Goal: Transaction & Acquisition: Purchase product/service

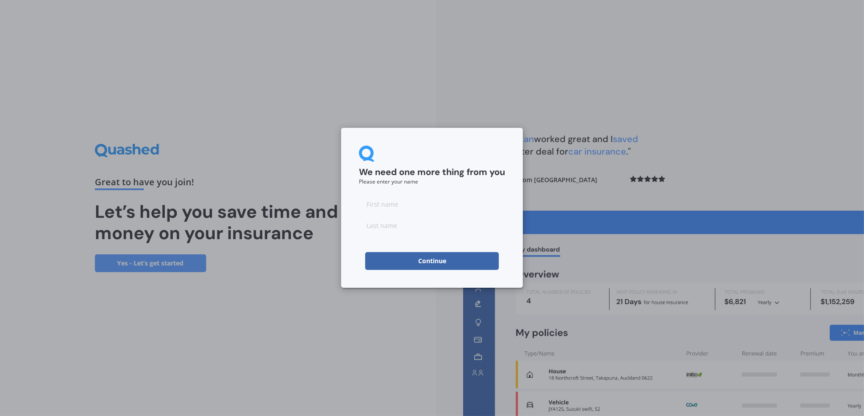
click at [419, 204] on input at bounding box center [432, 204] width 146 height 18
type input "Sanjay"
type input "[PERSON_NAME]"
click at [428, 259] on button "Continue" at bounding box center [432, 261] width 134 height 18
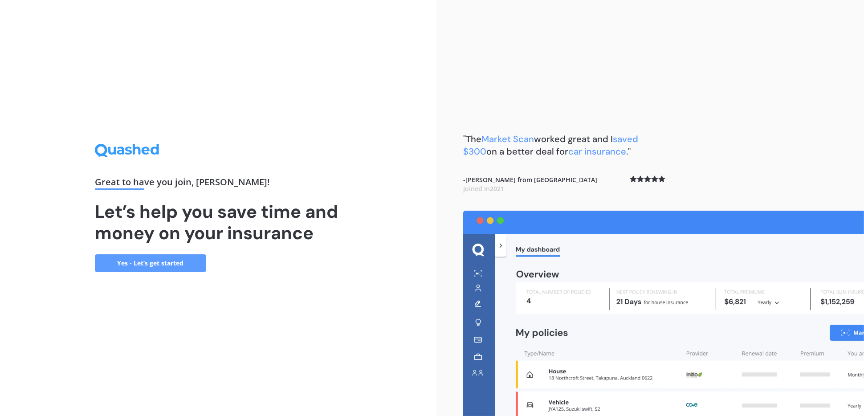
click at [171, 259] on link "Yes - Let’s get started" at bounding box center [150, 263] width 111 height 18
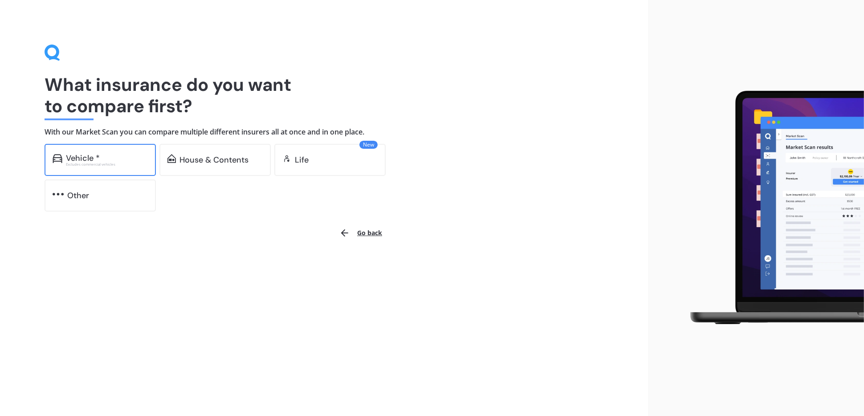
click at [115, 149] on div "Vehicle * Excludes commercial vehicles" at bounding box center [100, 160] width 111 height 32
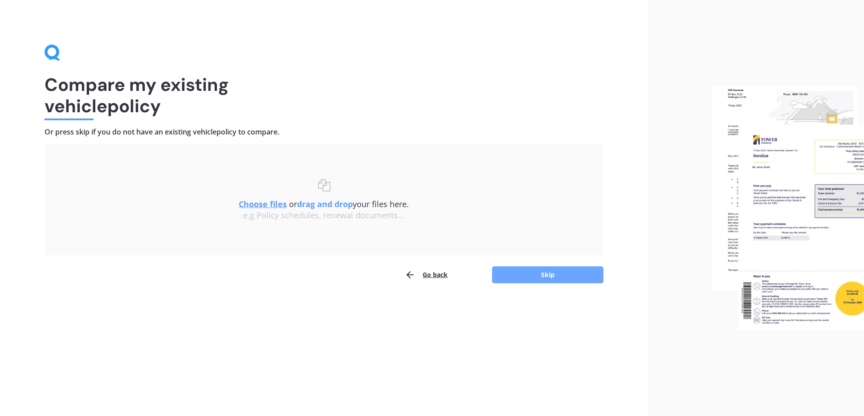
click at [541, 273] on button "Skip" at bounding box center [547, 274] width 111 height 17
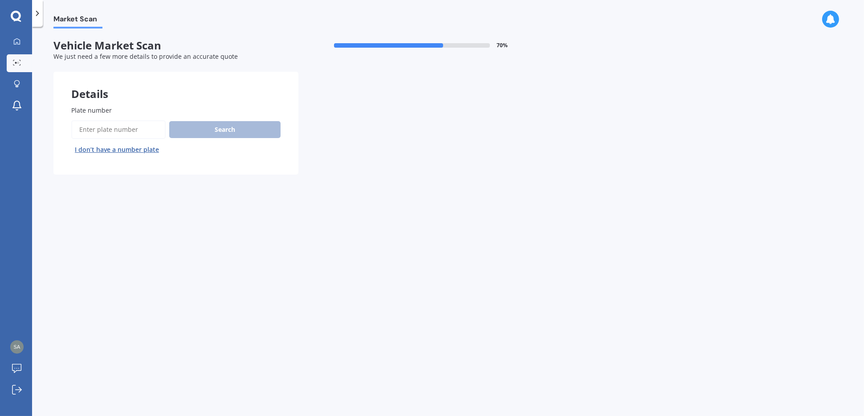
click at [115, 131] on input "Plate number" at bounding box center [118, 129] width 94 height 19
click at [204, 130] on button "Search" at bounding box center [224, 129] width 111 height 17
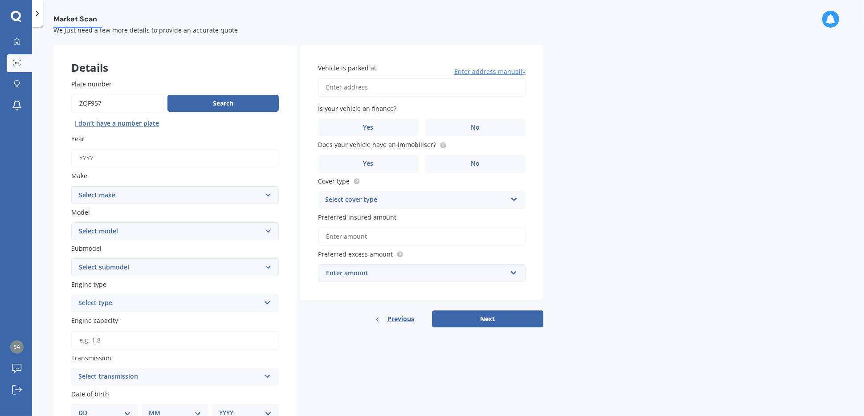
scroll to position [29, 0]
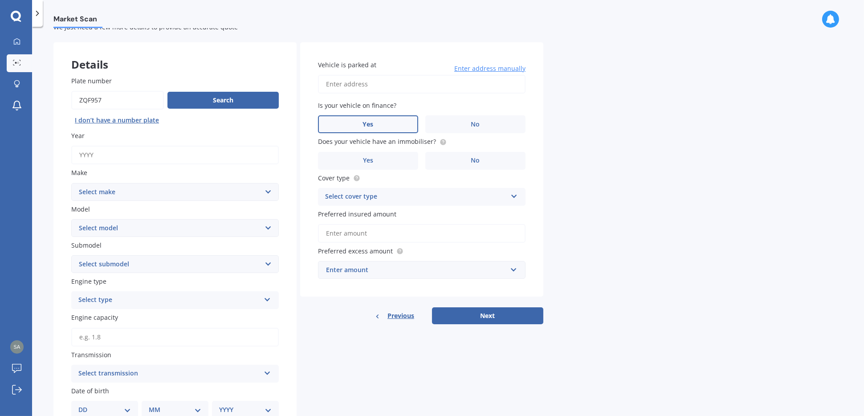
click at [352, 128] on label "Yes" at bounding box center [368, 124] width 100 height 18
click at [0, 0] on input "Yes" at bounding box center [0, 0] width 0 height 0
click at [118, 157] on input "Year" at bounding box center [175, 155] width 208 height 19
drag, startPoint x: 86, startPoint y: 99, endPoint x: 68, endPoint y: 100, distance: 17.4
click at [68, 100] on div "Plate number Search I don’t have a number plate Year Make Select make AC ALFA R…" at bounding box center [174, 319] width 243 height 523
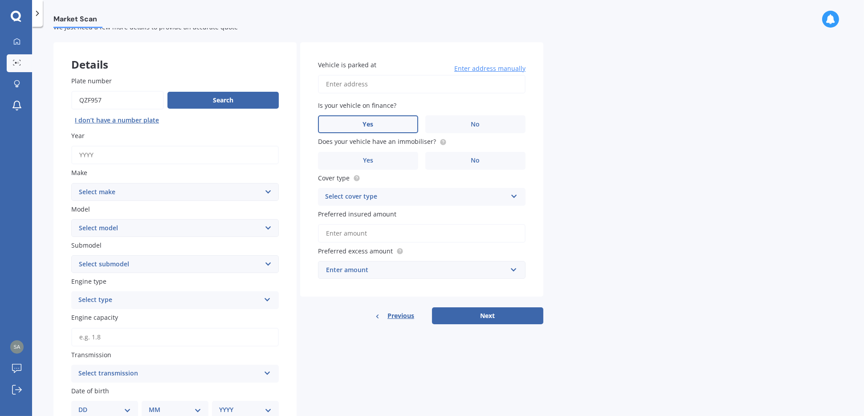
type input "qZF957"
click at [432, 307] on button "Next" at bounding box center [487, 315] width 111 height 17
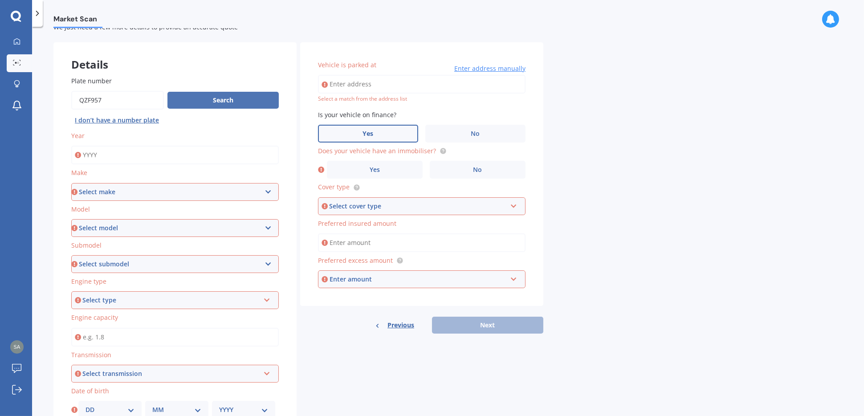
click at [187, 97] on button "Search" at bounding box center [223, 100] width 111 height 17
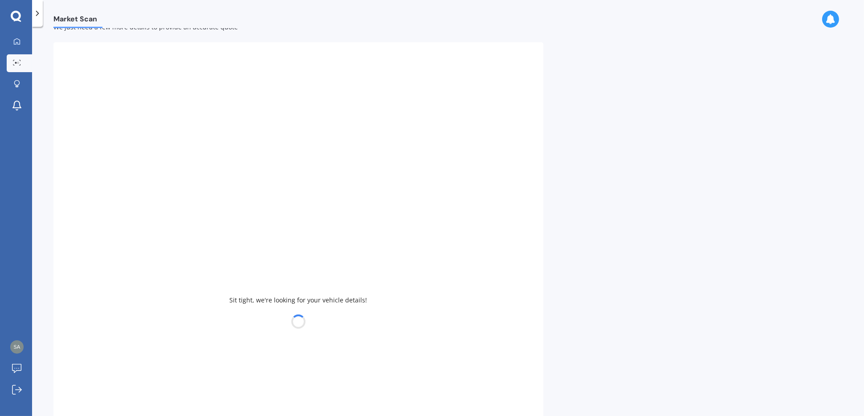
type input "2024"
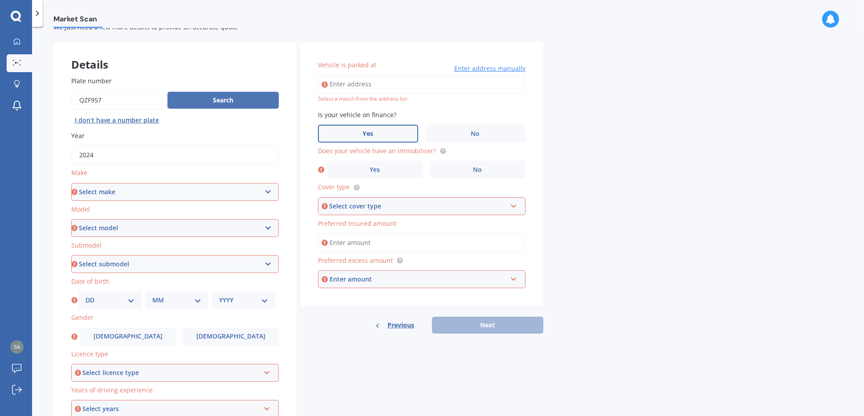
click at [241, 101] on button "Search" at bounding box center [223, 100] width 111 height 17
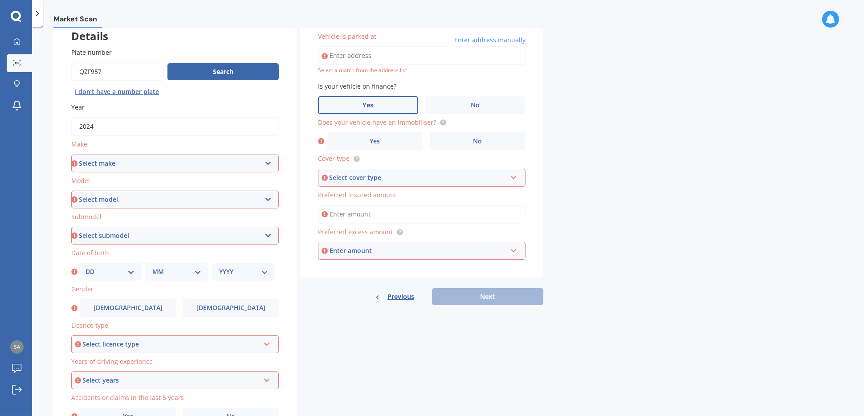
scroll to position [59, 0]
click at [137, 156] on select "Select make AC ALFA ROMEO ASTON MARTIN AUDI AUSTIN BEDFORD Bentley BMW BYD CADI…" at bounding box center [175, 162] width 208 height 18
select select "M.G."
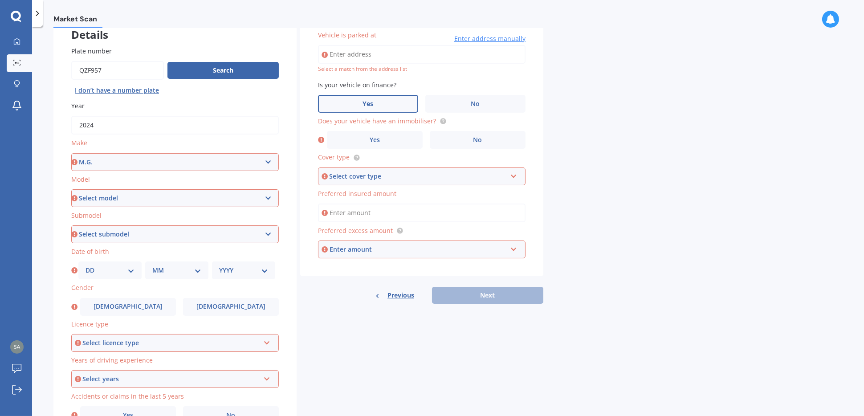
click at [71, 153] on select "Select make AC ALFA ROMEO ASTON MARTIN AUDI AUSTIN BEDFORD Bentley BMW BYD CADI…" at bounding box center [175, 162] width 208 height 18
click at [117, 196] on select "Select model 3 6 GS HS Metro MG3 MG4 MGF Midget Montego TD 2000 TF 120 TF 135 T…" at bounding box center [175, 198] width 208 height 18
select select "ZS"
click at [71, 189] on select "Select model 3 6 GS HS Metro MG3 MG4 MGF Midget Montego TD 2000 TF 120 TF 135 T…" at bounding box center [175, 198] width 208 height 18
click at [96, 236] on select "Select submodel (All) Essence EV Excite 1.5 Excite 1.5/4AT Excite EV Long Range…" at bounding box center [175, 234] width 208 height 18
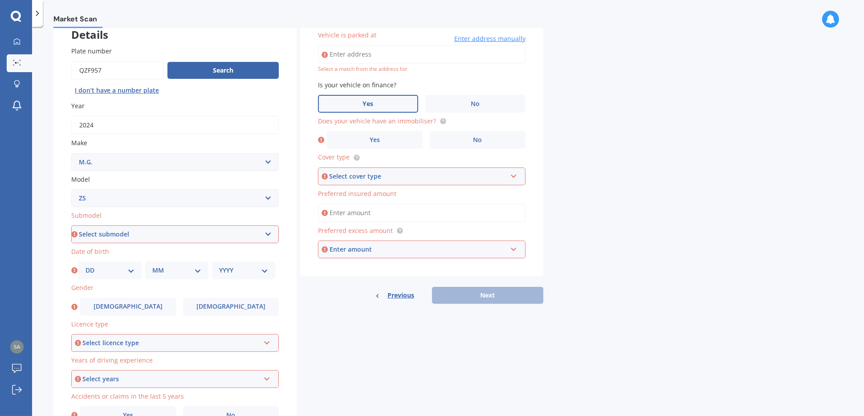
select select "(ALL)"
click at [71, 225] on select "Select submodel (All) Essence EV Excite 1.5 Excite 1.5/4AT Excite EV Long Range…" at bounding box center [175, 234] width 208 height 18
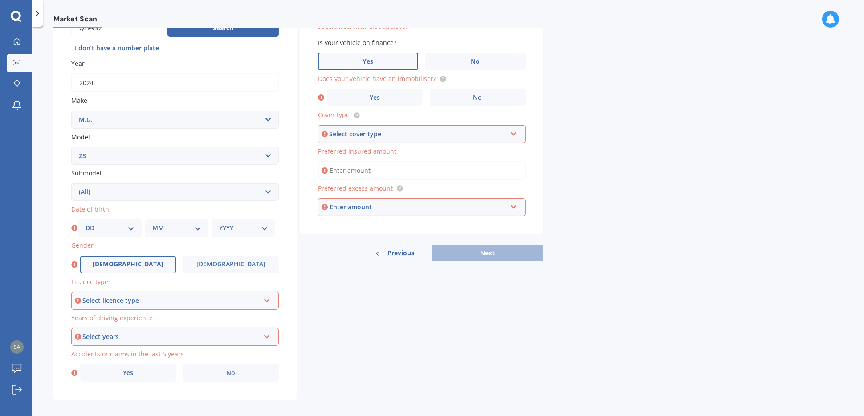
scroll to position [108, 0]
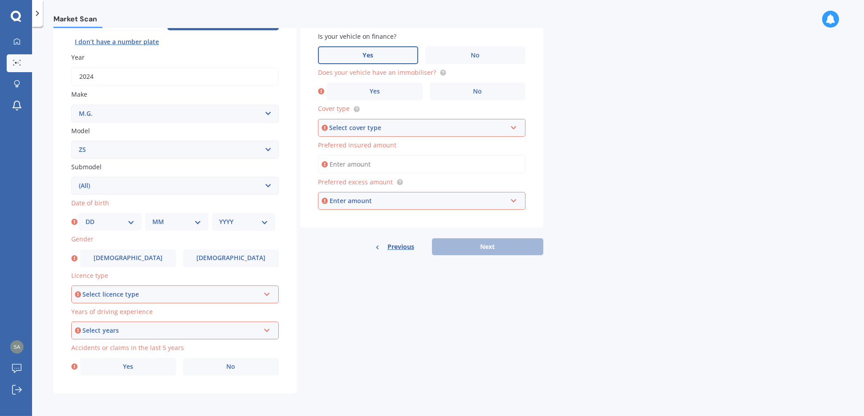
click at [117, 220] on select "DD 01 02 03 04 05 06 07 08 09 10 11 12 13 14 15 16 17 18 19 20 21 22 23 24 25 2…" at bounding box center [110, 222] width 49 height 10
select select "19"
click at [86, 217] on select "DD 01 02 03 04 05 06 07 08 09 10 11 12 13 14 15 16 17 18 19 20 21 22 23 24 25 2…" at bounding box center [110, 222] width 49 height 10
click at [175, 222] on select "MM 01 02 03 04 05 06 07 08 09 10 11 12" at bounding box center [176, 222] width 49 height 10
select select "04"
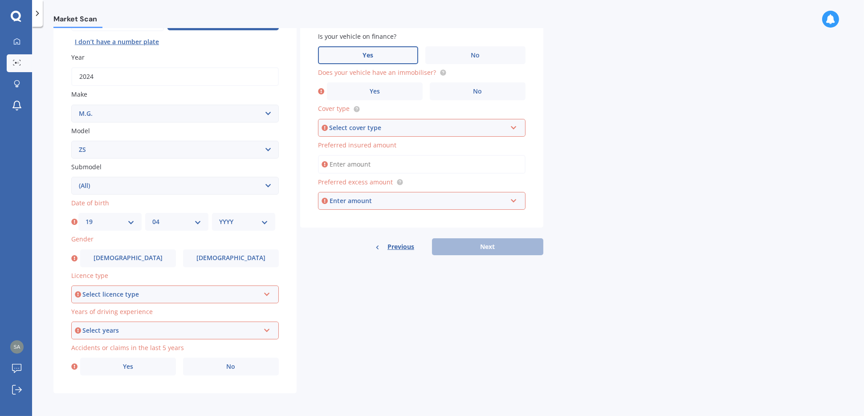
click at [152, 217] on select "MM 01 02 03 04 05 06 07 08 09 10 11 12" at bounding box center [176, 222] width 49 height 10
click at [246, 223] on select "YYYY 2025 2024 2023 2022 2021 2020 2019 2018 2017 2016 2015 2014 2013 2012 2011…" at bounding box center [243, 222] width 49 height 10
select select "1979"
click at [219, 217] on select "YYYY 2025 2024 2023 2022 2021 2020 2019 2018 2017 2016 2015 2014 2013 2012 2011…" at bounding box center [243, 222] width 49 height 10
click at [136, 253] on label "Male" at bounding box center [128, 258] width 96 height 18
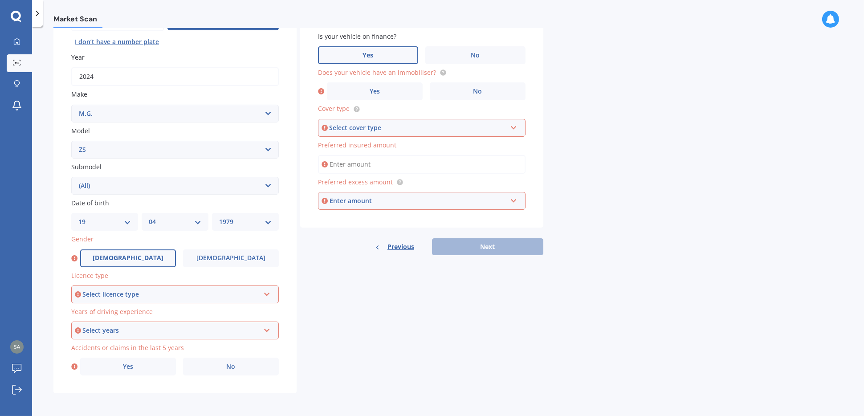
click at [0, 0] on input "Male" at bounding box center [0, 0] width 0 height 0
click at [123, 290] on div "Select licence type" at bounding box center [170, 295] width 177 height 10
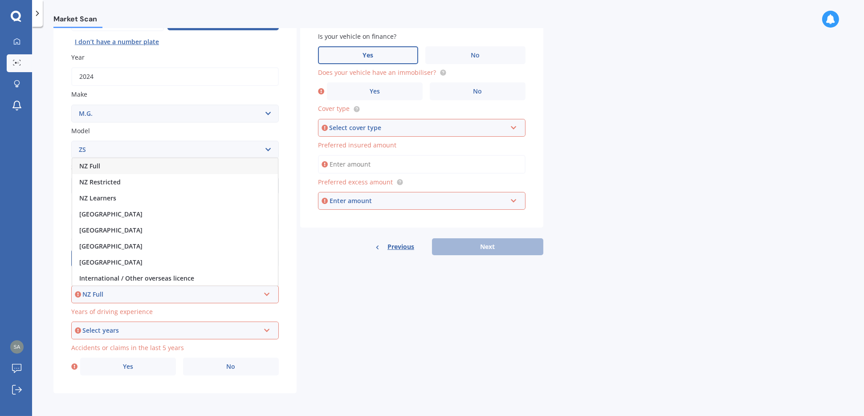
click at [113, 168] on div "NZ Full" at bounding box center [175, 166] width 206 height 16
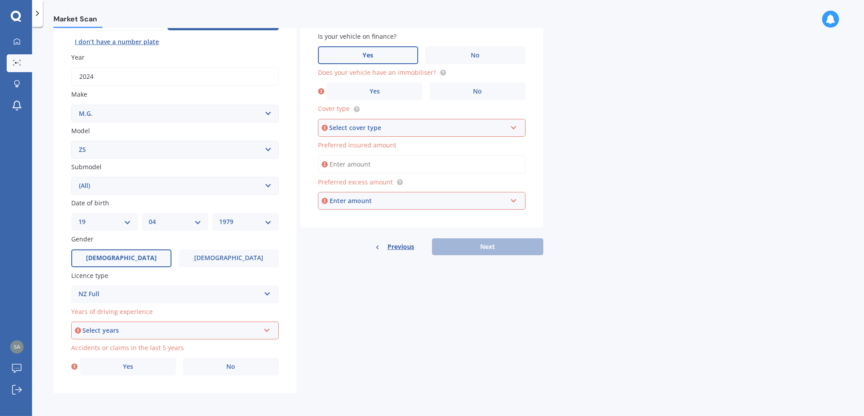
click at [108, 336] on div "Select years 5 or more years 4 years 3 years 2 years 1 year" at bounding box center [175, 331] width 208 height 18
click at [120, 248] on span "5 or more years" at bounding box center [103, 249] width 48 height 8
click at [209, 368] on label "No" at bounding box center [231, 367] width 96 height 18
click at [0, 0] on input "No" at bounding box center [0, 0] width 0 height 0
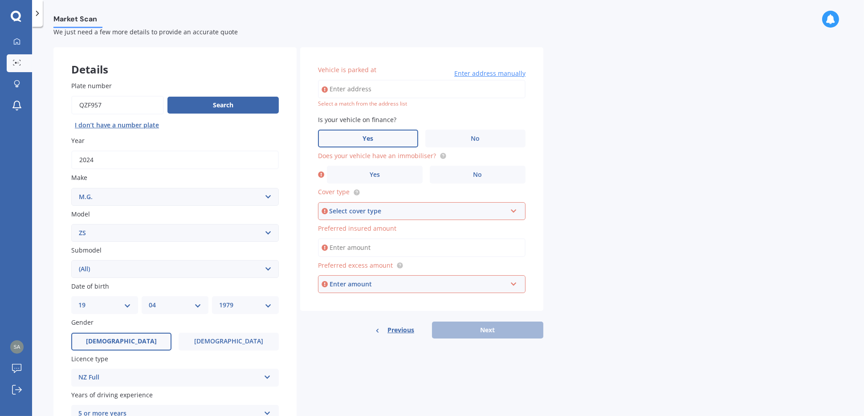
scroll to position [0, 0]
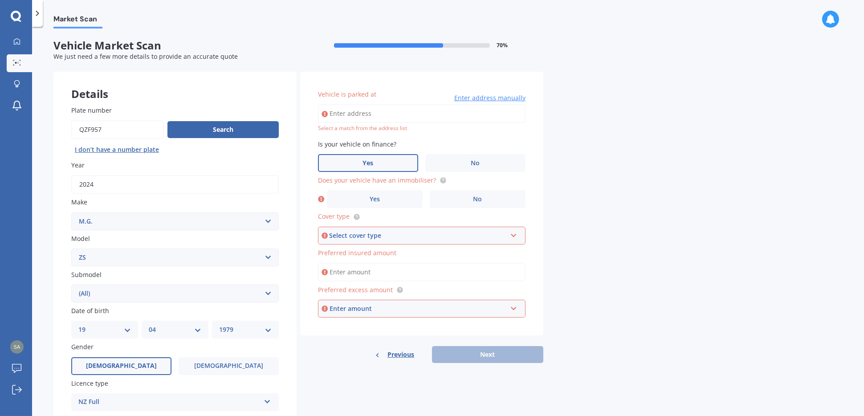
click at [459, 110] on input "Vehicle is parked at" at bounding box center [422, 113] width 208 height 19
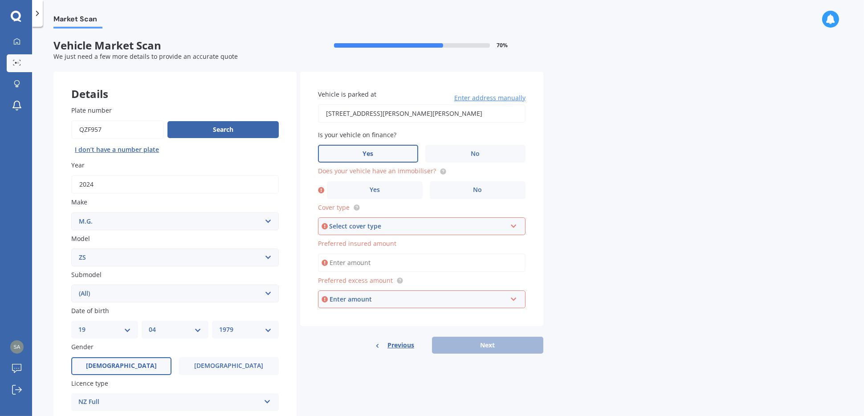
click at [399, 115] on input "32 Elles Road, Turnbull Thomson Park, Invercargill 9810" at bounding box center [422, 113] width 208 height 19
drag, startPoint x: 495, startPoint y: 115, endPoint x: 315, endPoint y: 116, distance: 180.0
click at [315, 116] on div "Vehicle is parked at 32 Elles Road, Turnbull Thomson Park, Invercargill 9810 En…" at bounding box center [421, 199] width 243 height 255
type input "32B Elliott Avenue, Bayview, Auckland 0629"
click at [351, 151] on label "Yes" at bounding box center [368, 154] width 100 height 18
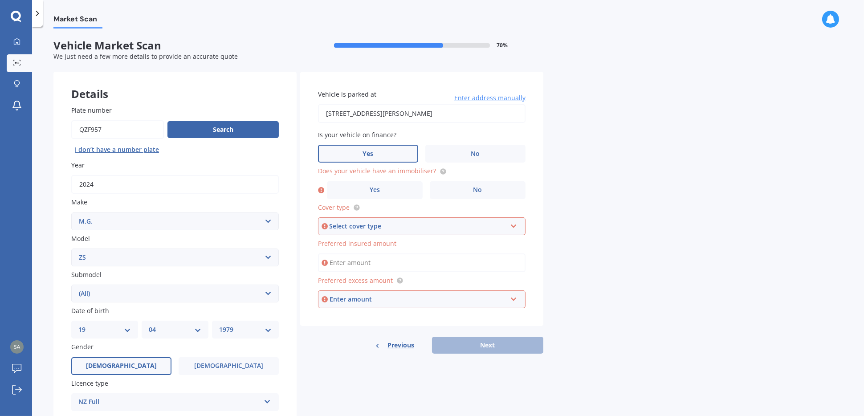
click at [0, 0] on input "Yes" at bounding box center [0, 0] width 0 height 0
click at [399, 191] on label "Yes" at bounding box center [375, 190] width 96 height 18
click at [0, 0] on input "Yes" at bounding box center [0, 0] width 0 height 0
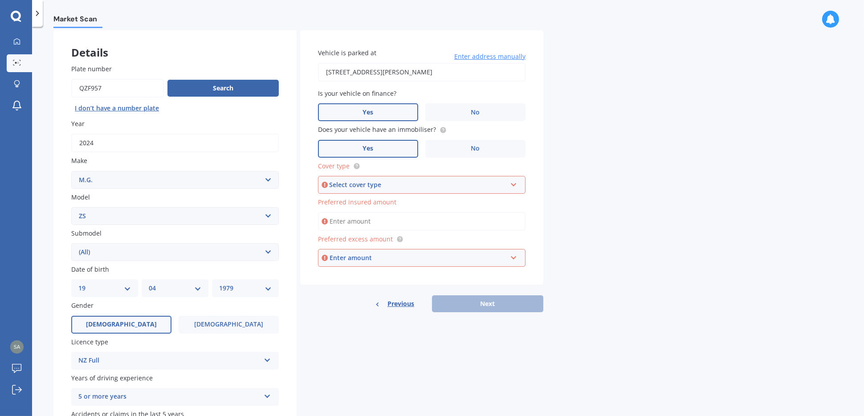
scroll to position [44, 0]
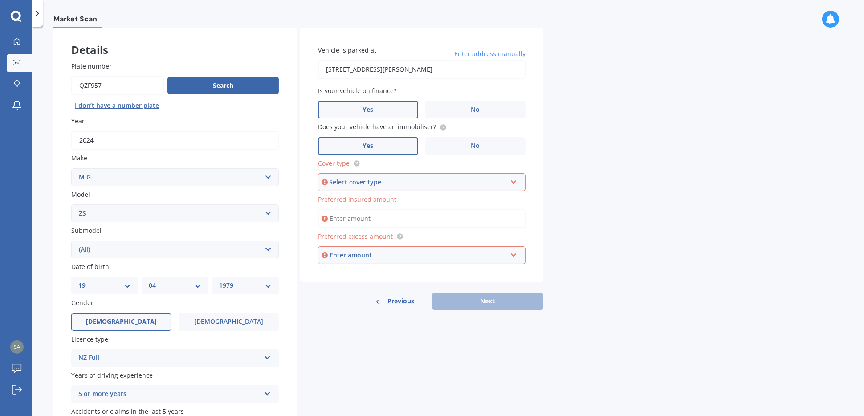
click at [402, 182] on div "Select cover type" at bounding box center [417, 182] width 177 height 10
click at [393, 199] on div "Comprehensive" at bounding box center [422, 199] width 206 height 16
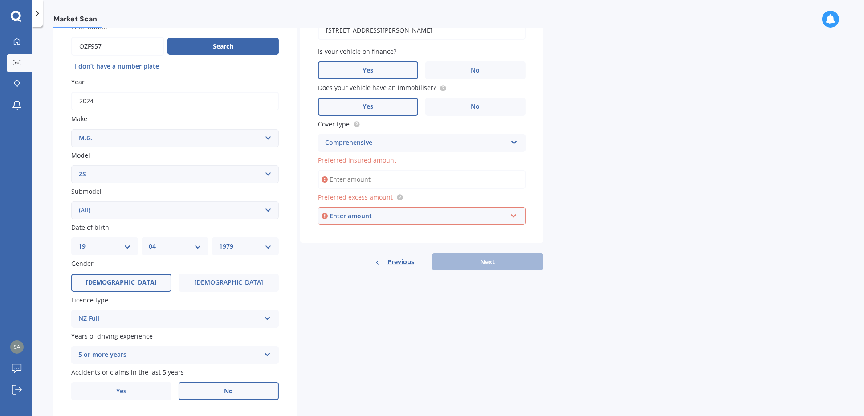
scroll to position [89, 0]
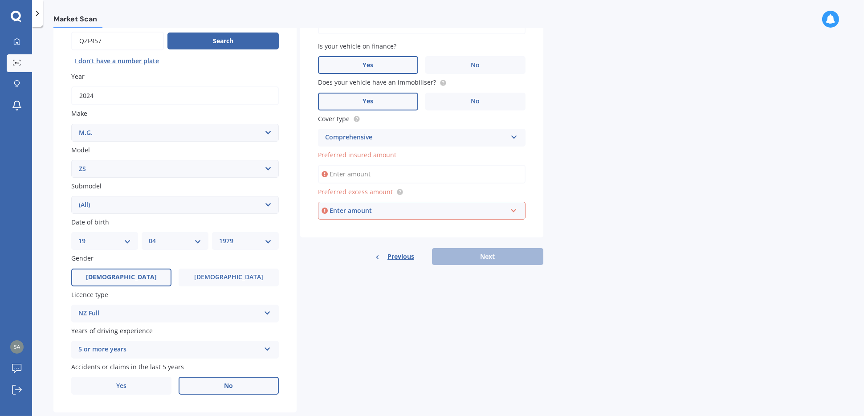
click at [405, 214] on div "Enter amount" at bounding box center [418, 211] width 177 height 10
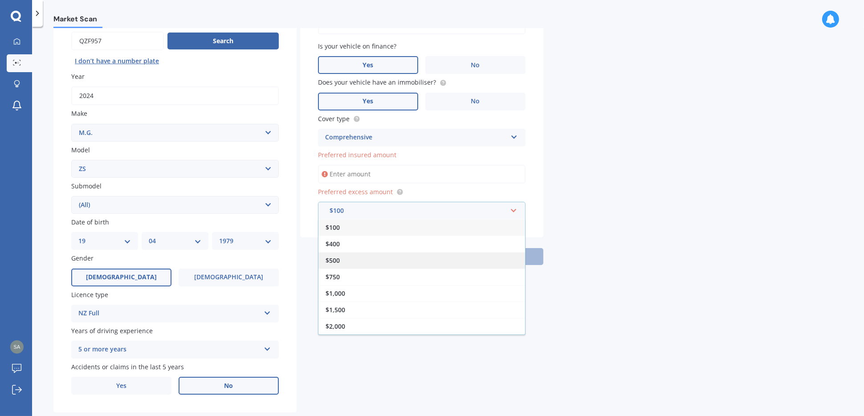
click at [351, 258] on div "$500" at bounding box center [422, 260] width 207 height 16
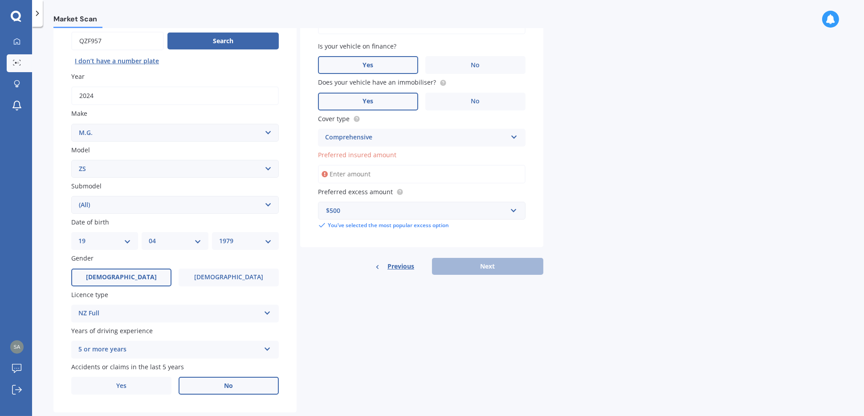
click at [364, 176] on input "Preferred insured amount" at bounding box center [422, 174] width 208 height 19
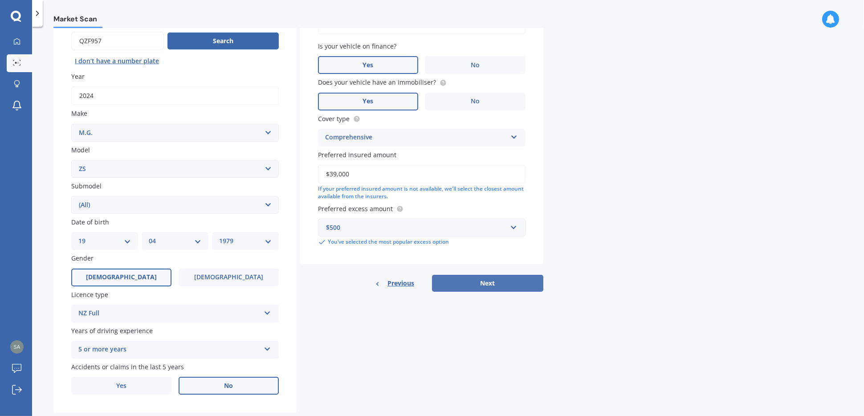
type input "$39,000"
click at [488, 282] on button "Next" at bounding box center [487, 283] width 111 height 17
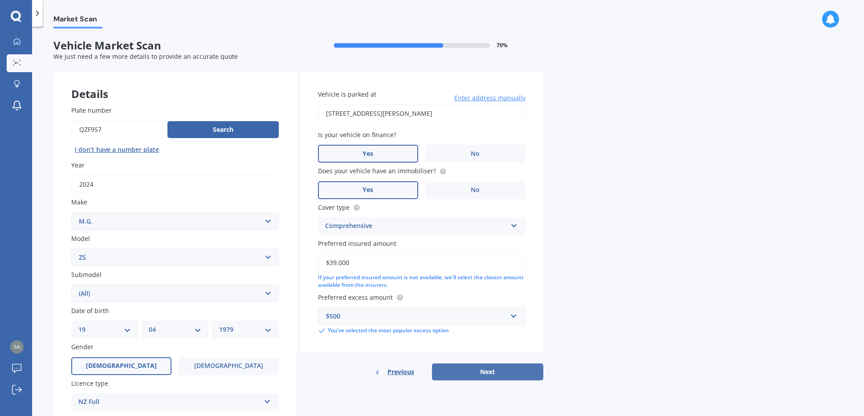
select select "19"
select select "04"
select select "1979"
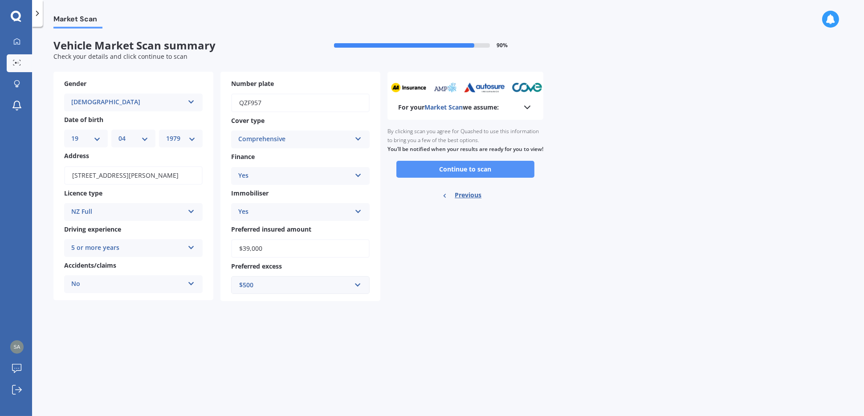
click at [468, 178] on button "Continue to scan" at bounding box center [466, 169] width 138 height 17
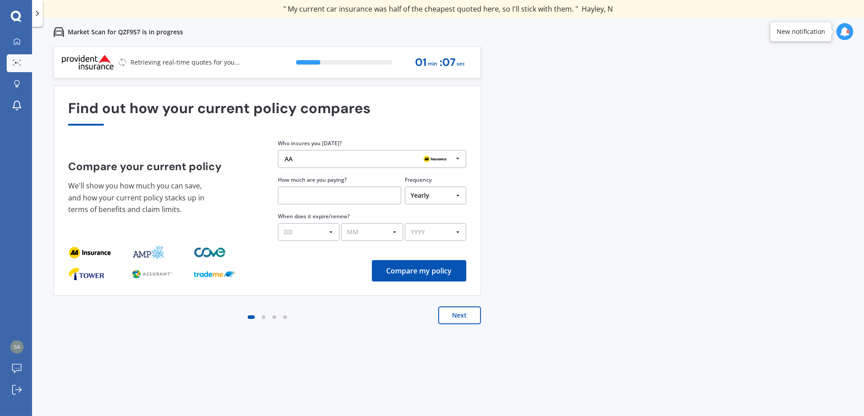
click at [476, 319] on button "Next" at bounding box center [459, 316] width 43 height 18
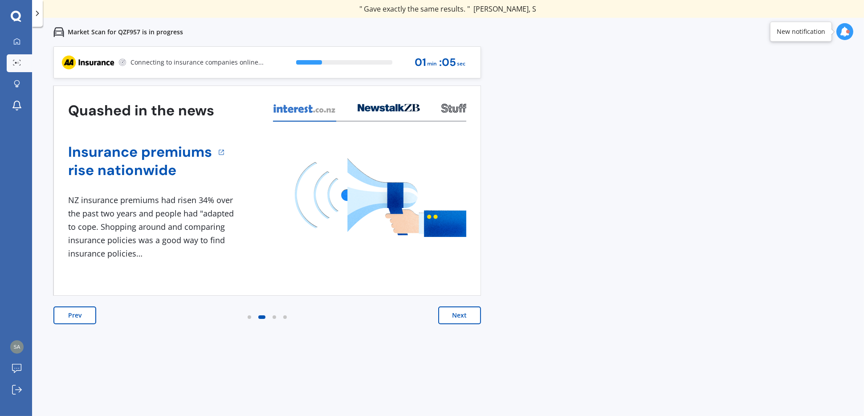
click at [473, 316] on button "Next" at bounding box center [459, 316] width 43 height 18
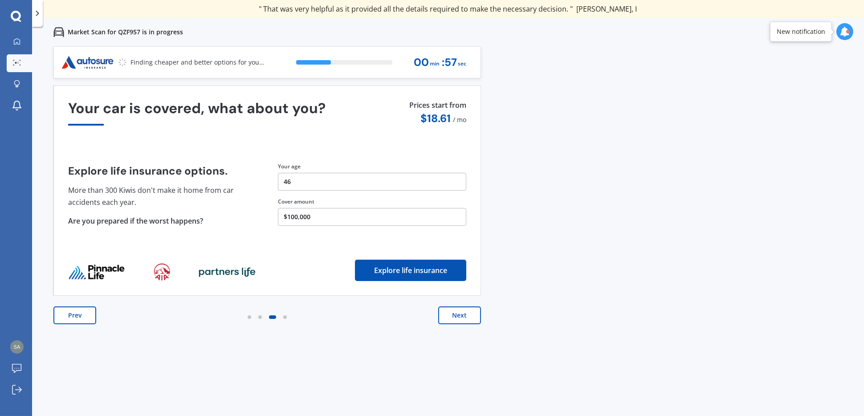
click at [473, 316] on button "Next" at bounding box center [459, 316] width 43 height 18
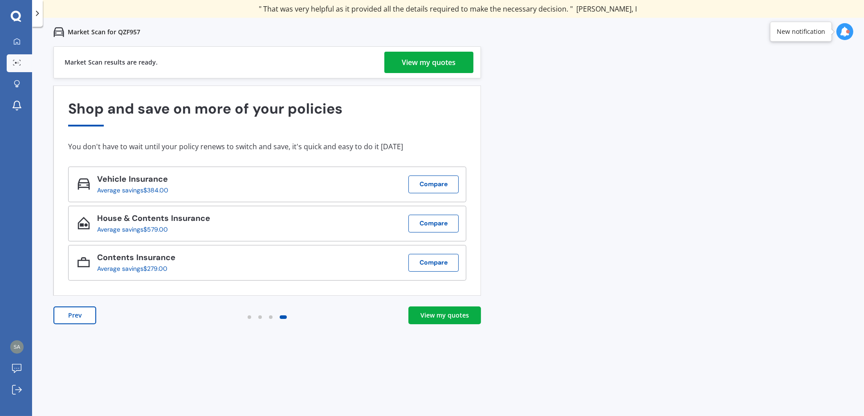
click at [465, 316] on div "View my quotes" at bounding box center [445, 315] width 49 height 9
